Goal: Information Seeking & Learning: Check status

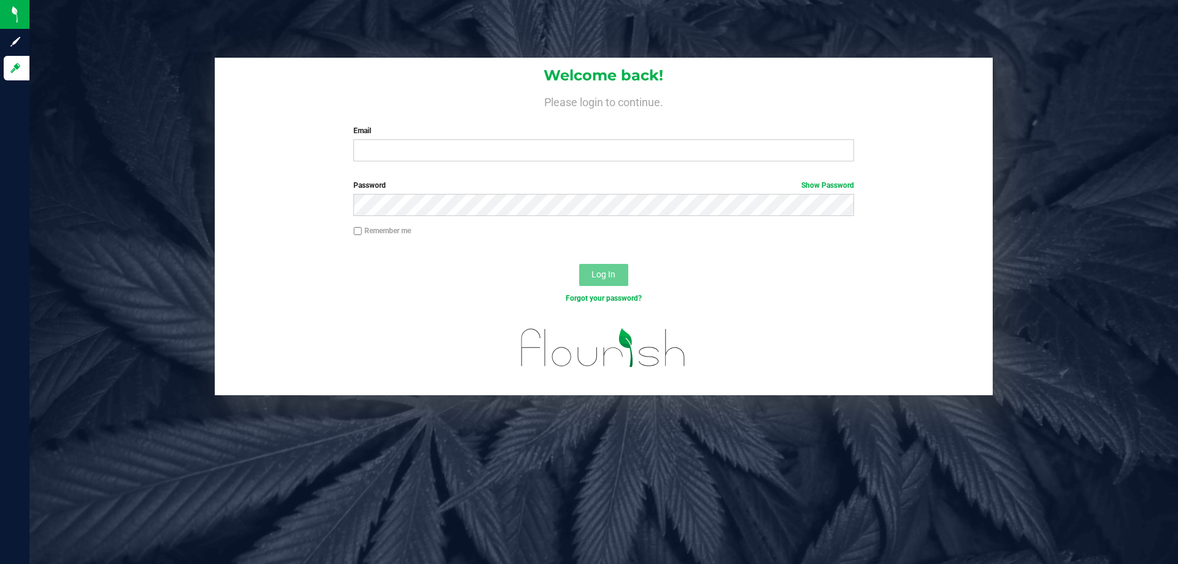
click at [428, 131] on label "Email" at bounding box center [603, 130] width 500 height 11
click at [428, 139] on input "Email" at bounding box center [603, 150] width 500 height 22
click at [464, 156] on input "Email" at bounding box center [603, 150] width 500 height 22
type input "[EMAIL_ADDRESS][DOMAIN_NAME]"
click at [579, 264] on button "Log In" at bounding box center [603, 275] width 49 height 22
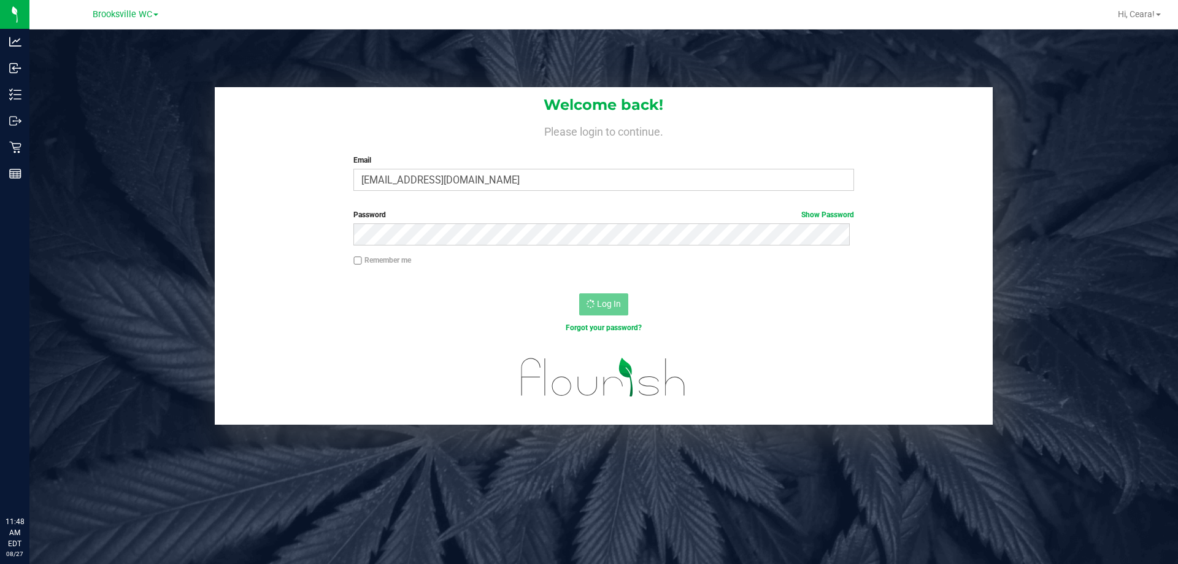
click at [423, 103] on h1 "Welcome back!" at bounding box center [604, 105] width 778 height 16
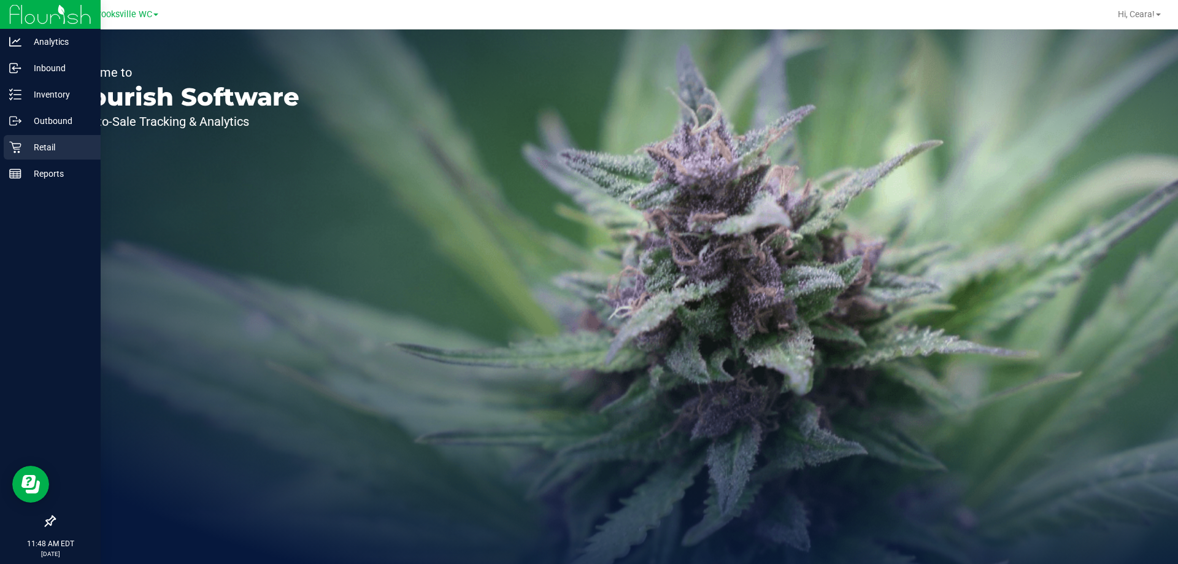
click at [11, 149] on icon at bounding box center [15, 147] width 12 height 12
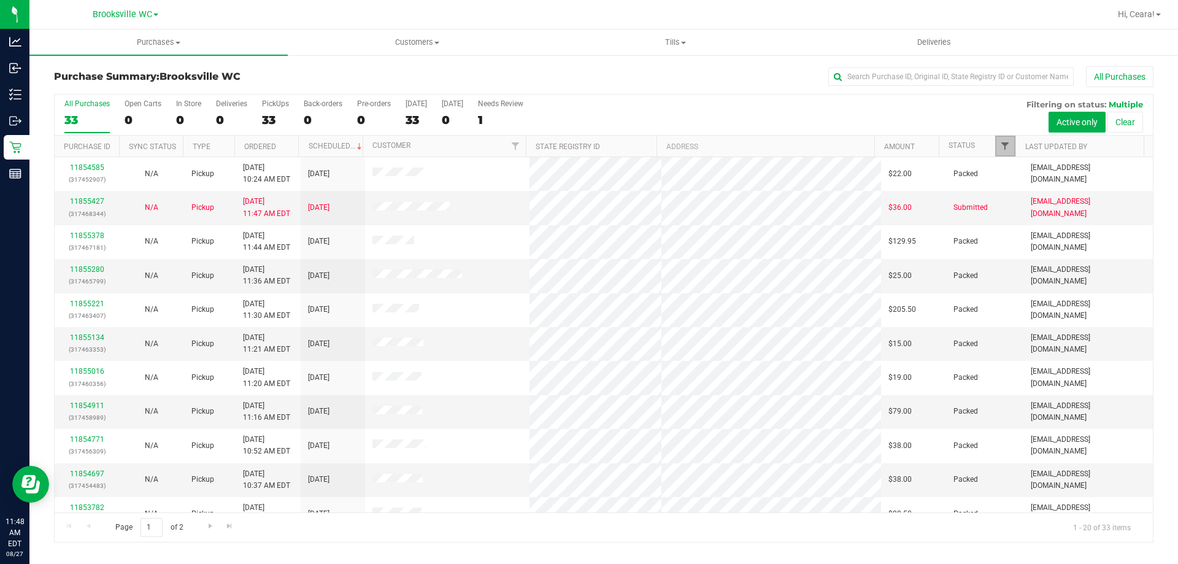
click at [1002, 145] on span "Filter" at bounding box center [1005, 146] width 10 height 10
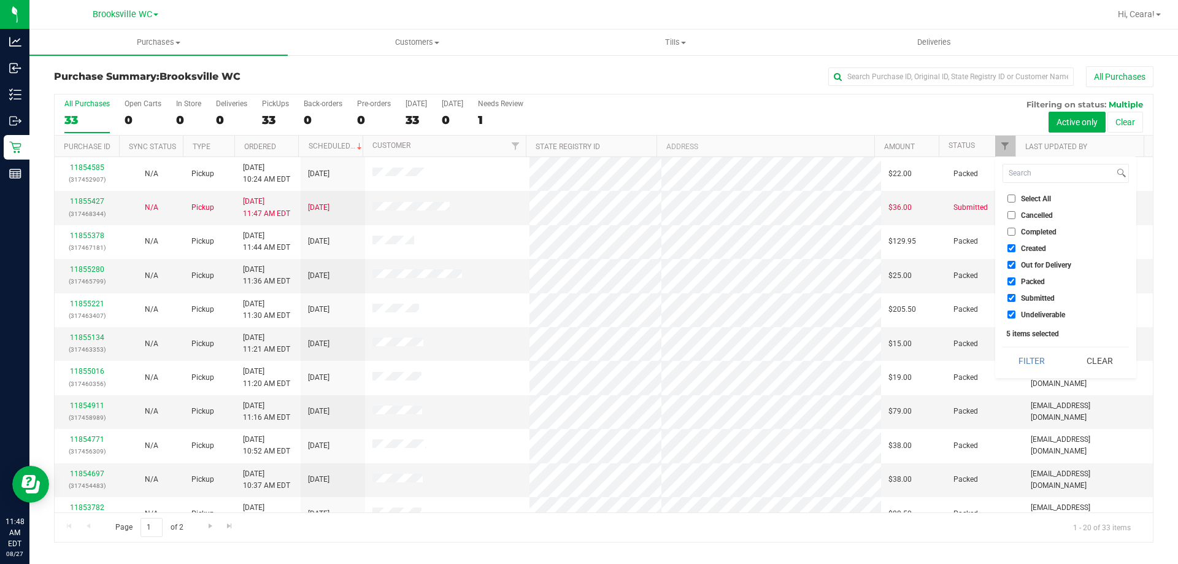
click at [1031, 193] on li "Select All" at bounding box center [1066, 198] width 126 height 13
click at [1033, 201] on span "Select All" at bounding box center [1036, 198] width 30 height 7
click at [1015, 201] on input "Select All" at bounding box center [1011, 198] width 8 height 8
checkbox input "true"
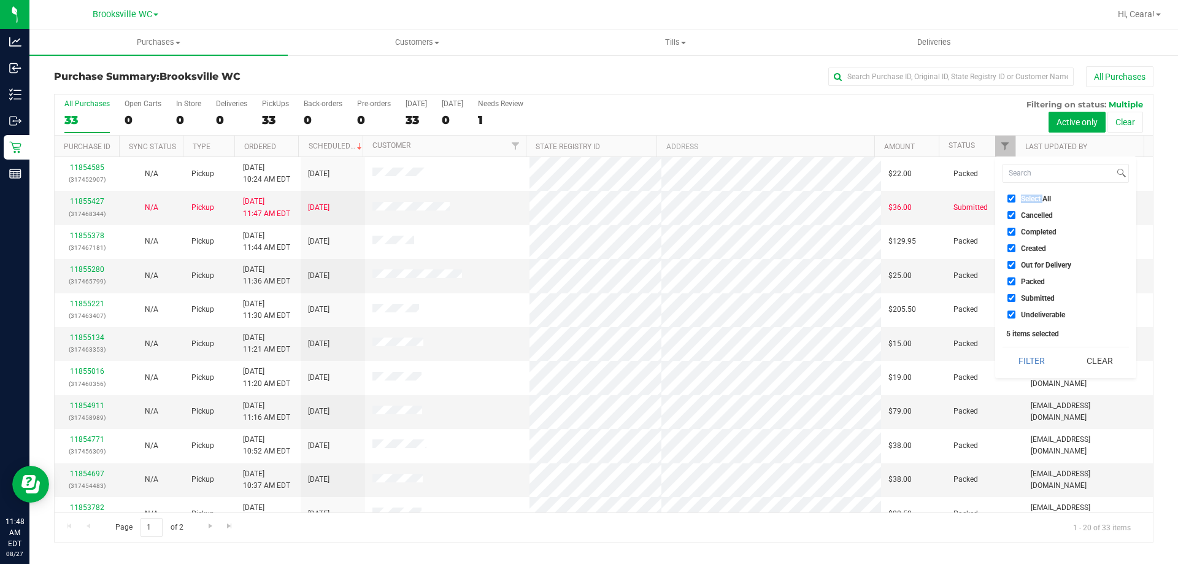
checkbox input "true"
click at [1033, 201] on span "Select All" at bounding box center [1036, 198] width 30 height 7
click at [1015, 201] on input "Select All" at bounding box center [1011, 198] width 8 height 8
checkbox input "false"
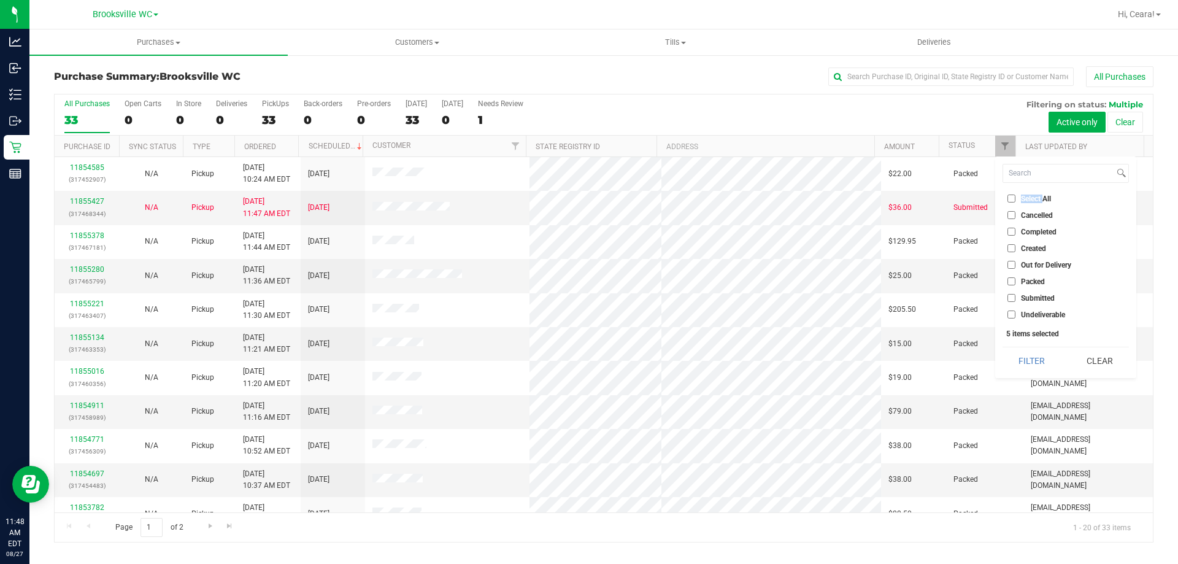
checkbox input "false"
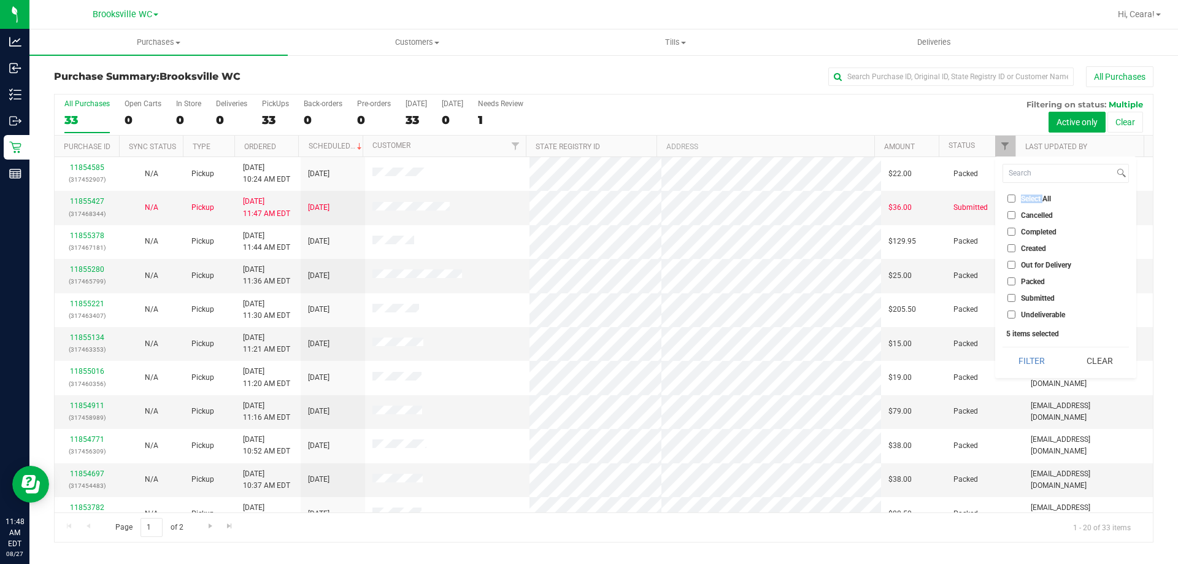
checkbox input "false"
click at [1014, 294] on input "Submitted" at bounding box center [1011, 298] width 8 height 8
checkbox input "true"
click at [1028, 356] on button "Filter" at bounding box center [1032, 360] width 59 height 27
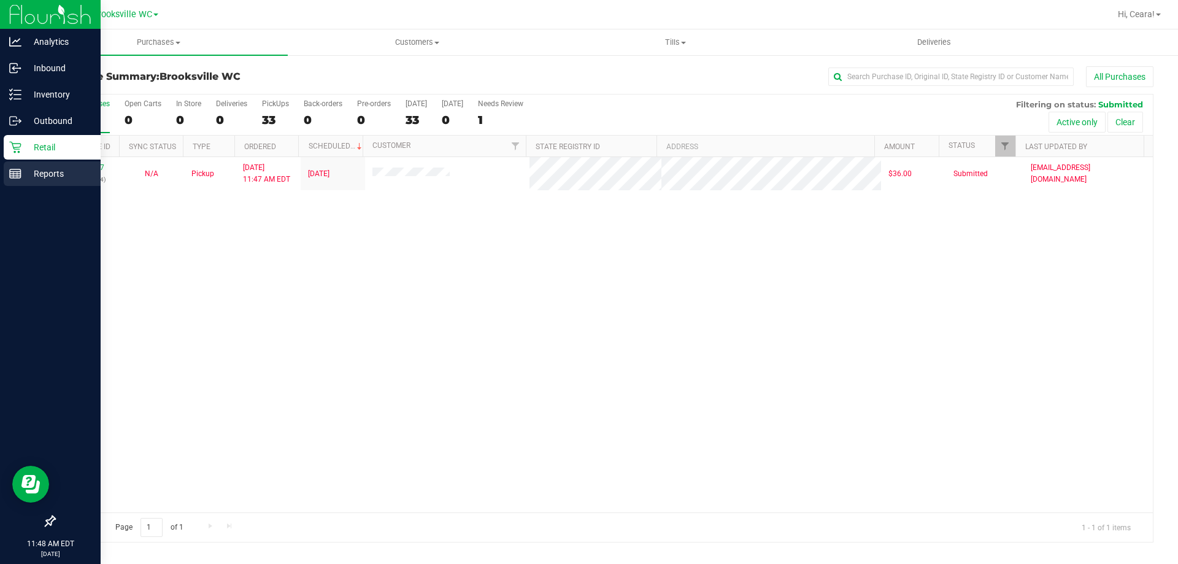
click at [36, 169] on p "Reports" at bounding box center [58, 173] width 74 height 15
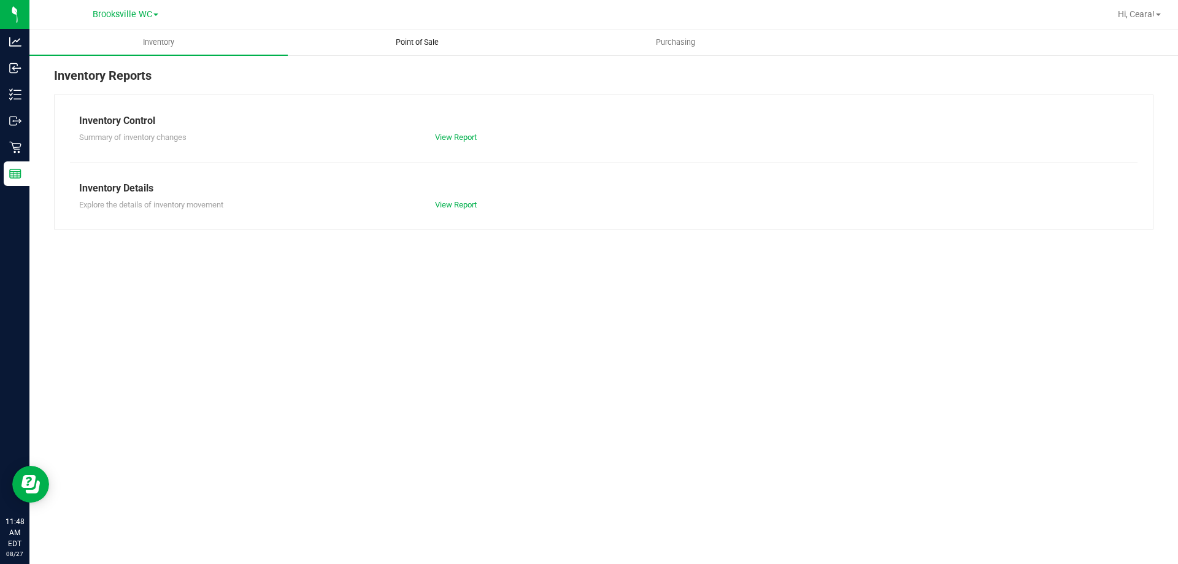
click at [401, 45] on span "Point of Sale" at bounding box center [417, 42] width 76 height 11
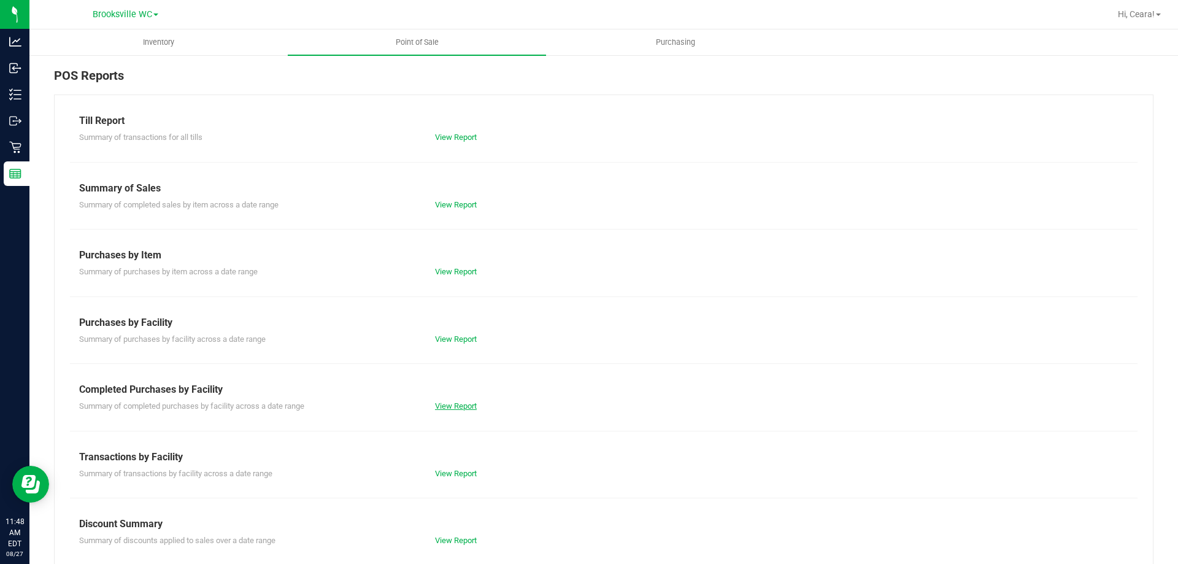
click at [466, 406] on link "View Report" at bounding box center [456, 405] width 42 height 9
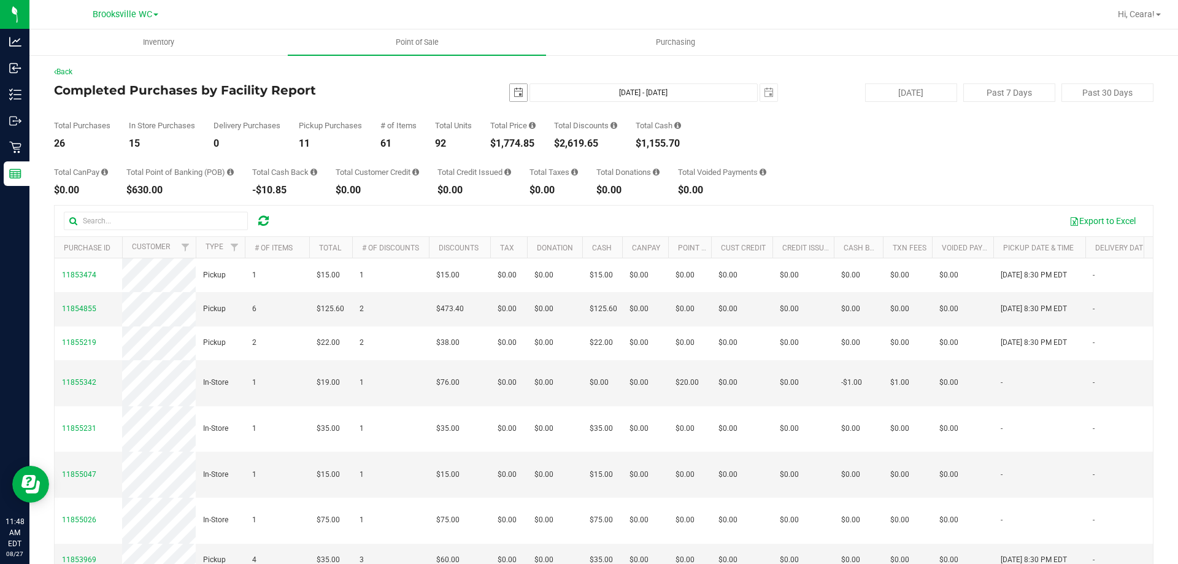
click at [515, 95] on span "select" at bounding box center [519, 93] width 10 height 10
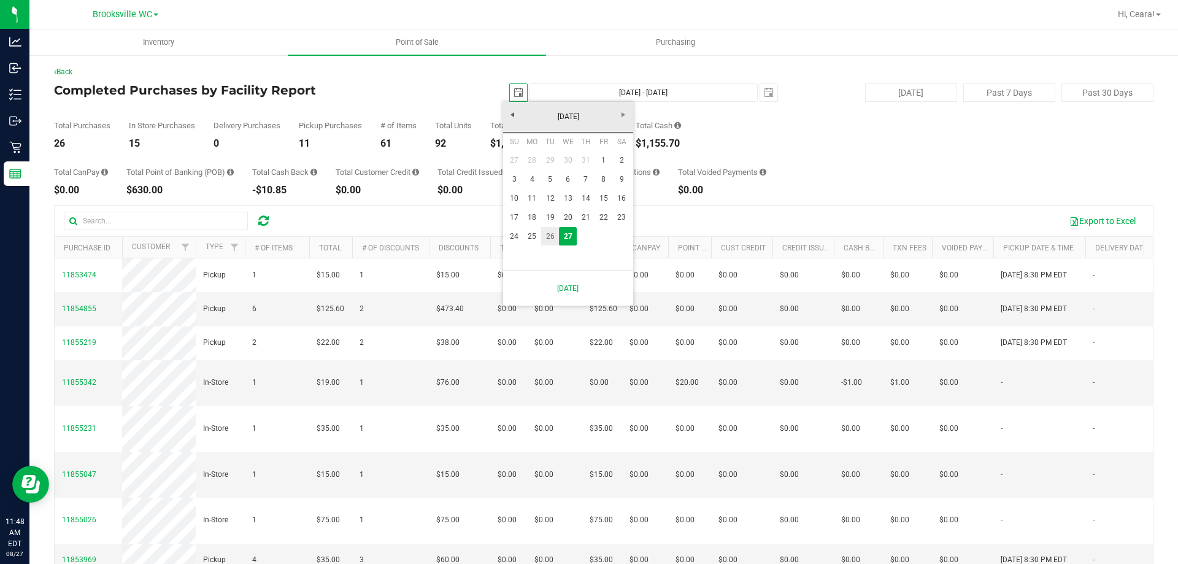
click at [554, 244] on link "26" at bounding box center [550, 236] width 18 height 19
type input "2025-08-26"
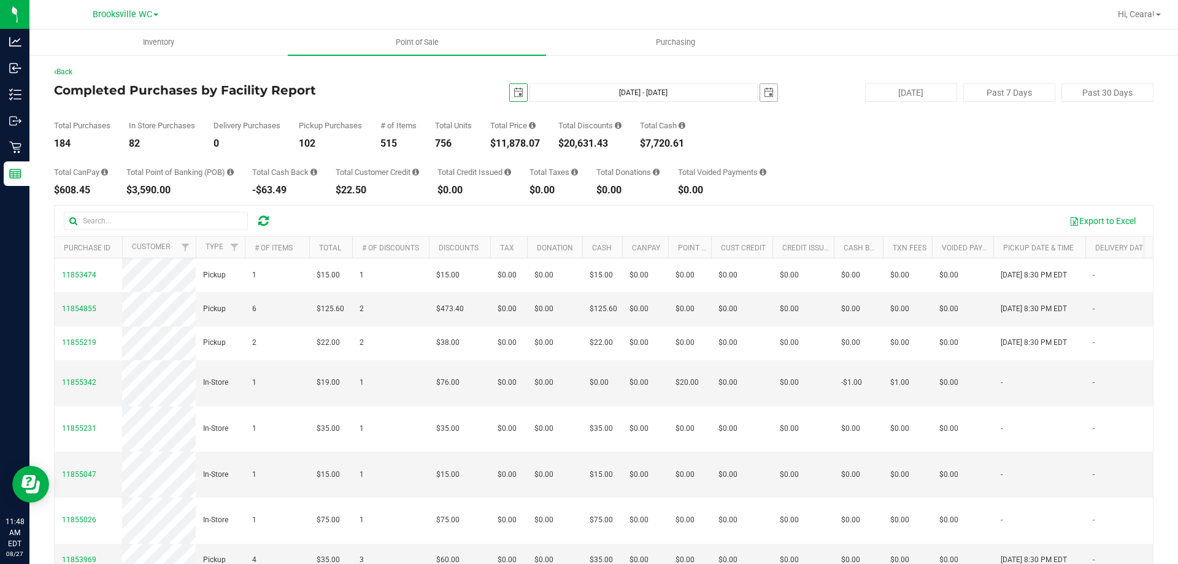
drag, startPoint x: 766, startPoint y: 92, endPoint x: 761, endPoint y: 101, distance: 10.7
click at [766, 93] on span "select" at bounding box center [769, 93] width 10 height 10
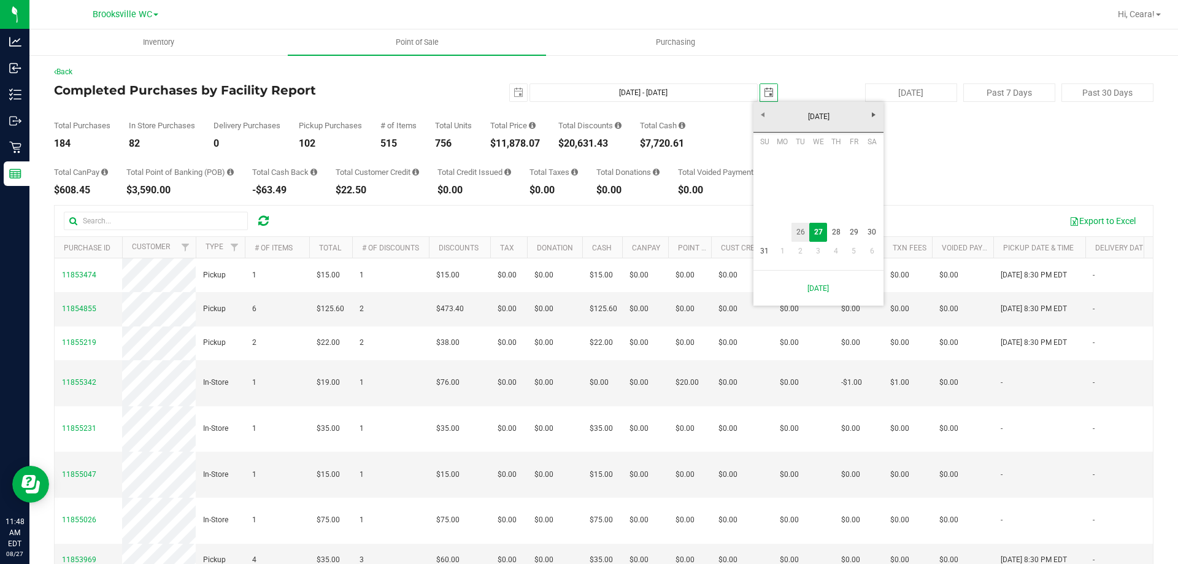
click at [804, 234] on link "26" at bounding box center [800, 232] width 18 height 19
type input "Aug 26, 2025 - Aug 26, 2025"
type input "2025-08-26"
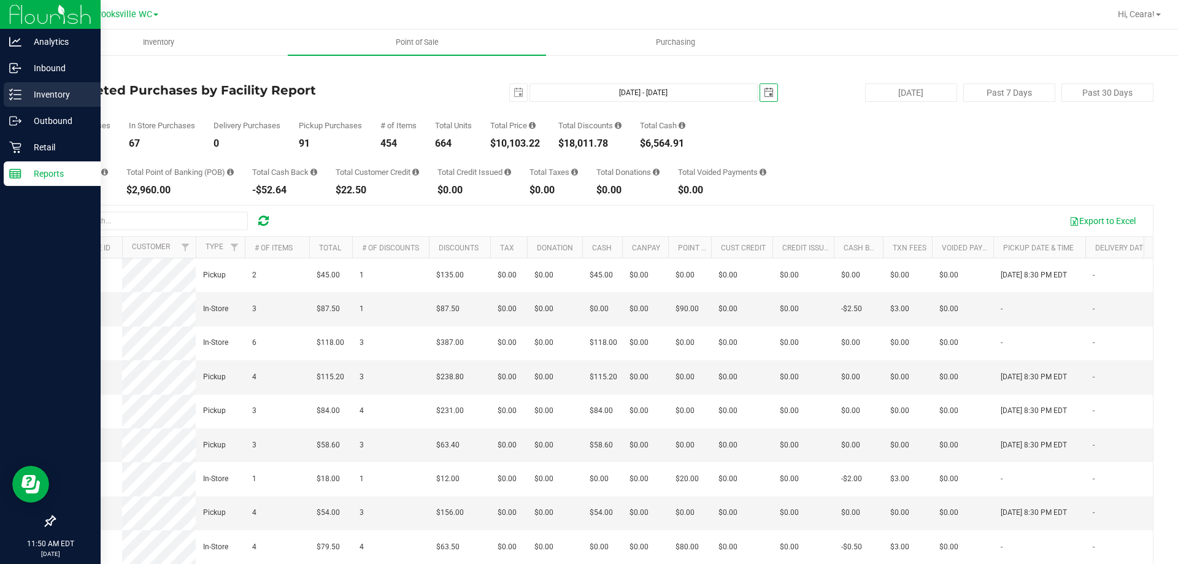
click at [29, 96] on p "Inventory" at bounding box center [58, 94] width 74 height 15
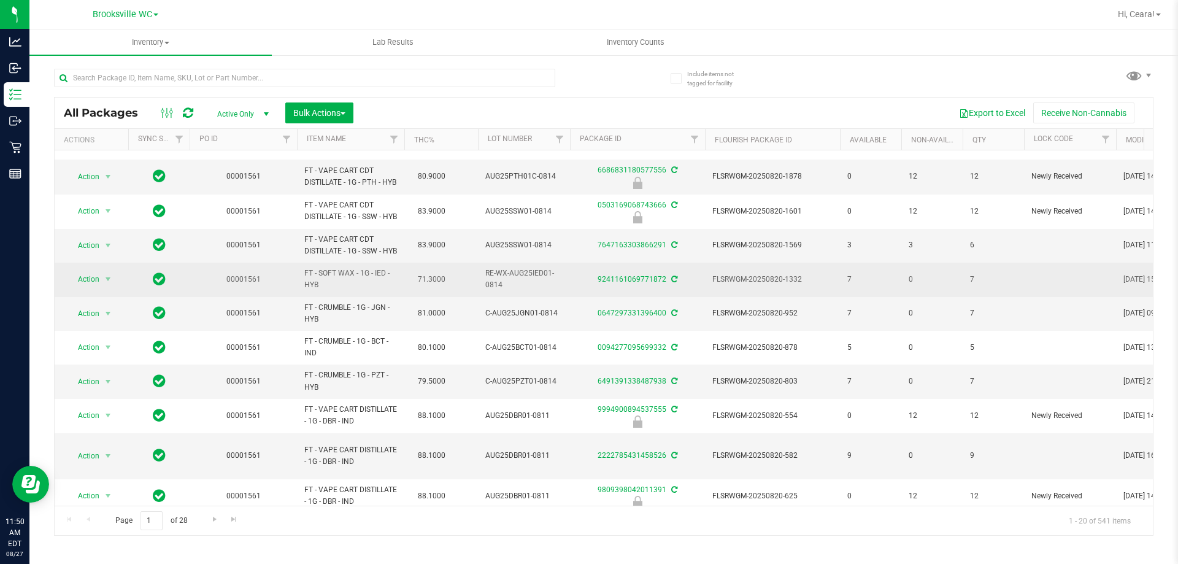
scroll to position [406, 0]
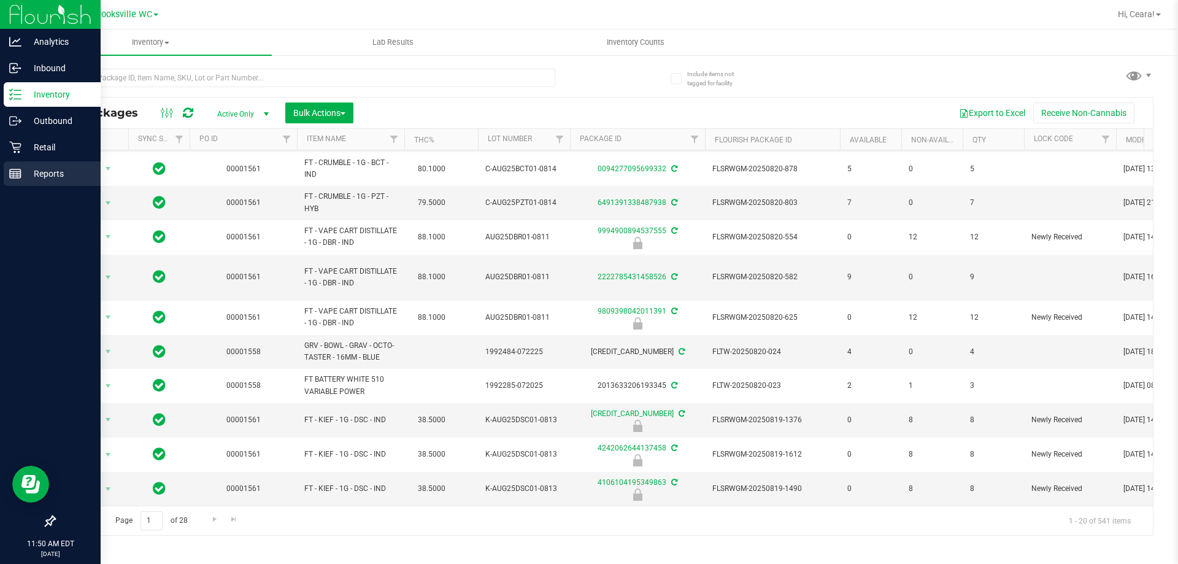
click at [43, 169] on p "Reports" at bounding box center [58, 173] width 74 height 15
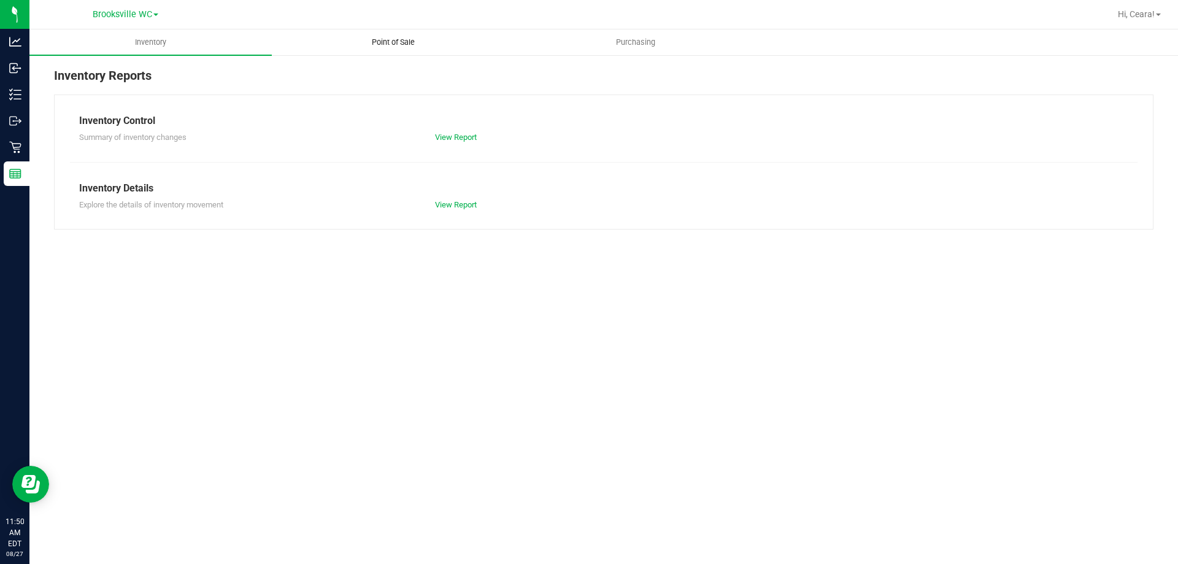
click at [388, 35] on uib-tab-heading "Point of Sale" at bounding box center [392, 42] width 241 height 25
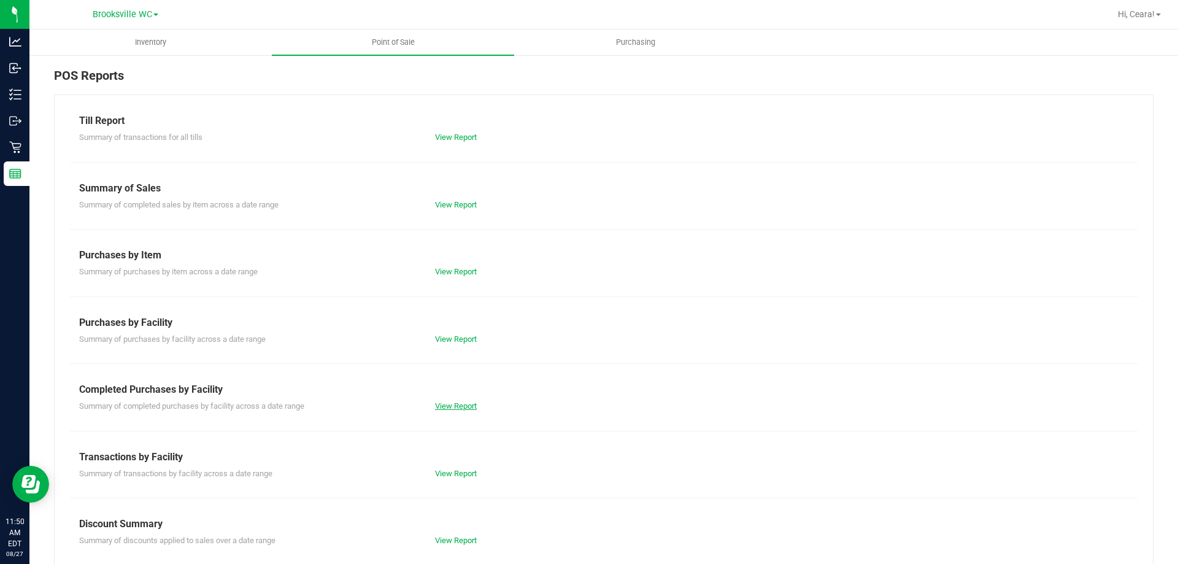
click at [459, 406] on link "View Report" at bounding box center [456, 405] width 42 height 9
